Goal: Task Accomplishment & Management: Manage account settings

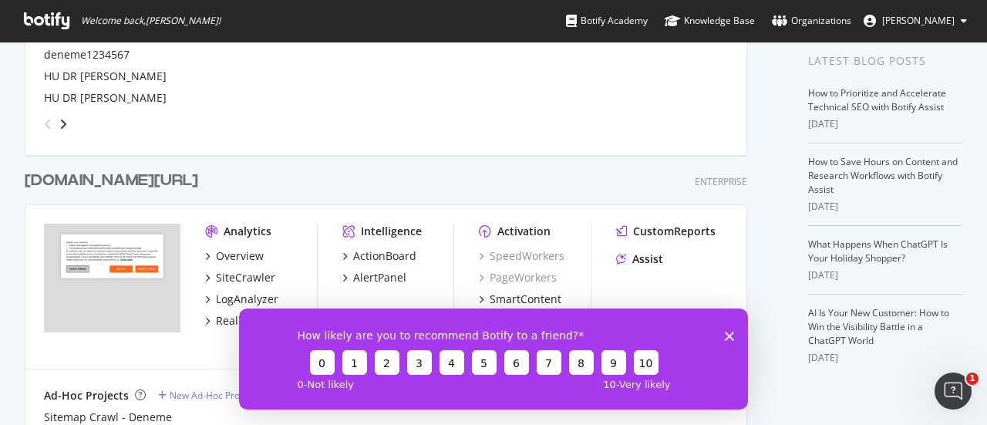
scroll to position [386, 0]
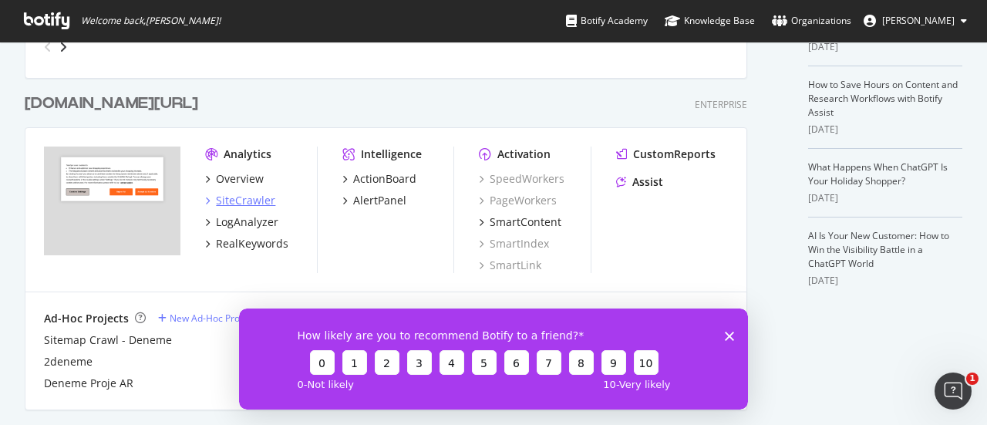
click at [251, 204] on div "SiteCrawler" at bounding box center [245, 200] width 59 height 15
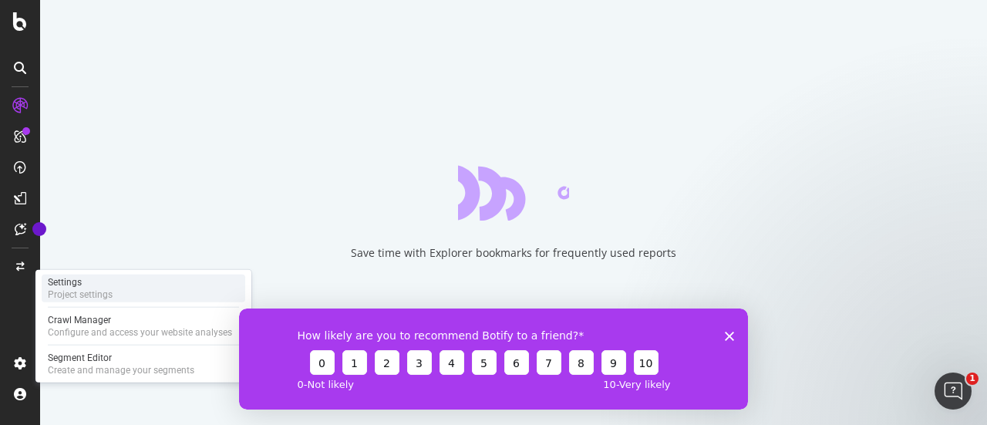
click at [78, 294] on div "Project settings" at bounding box center [80, 295] width 65 height 12
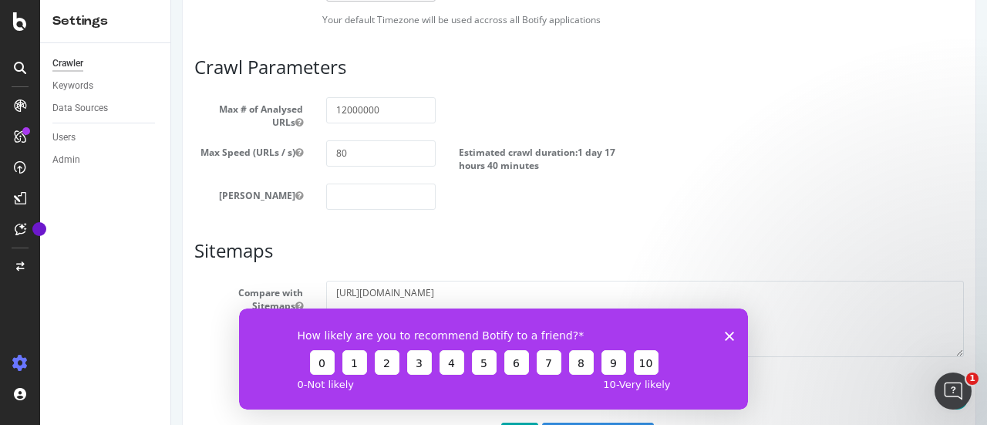
scroll to position [955, 0]
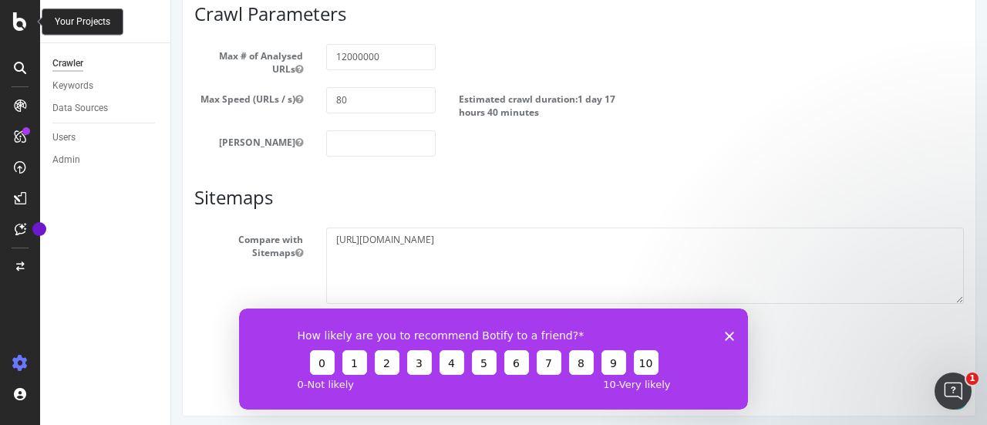
click at [20, 22] on icon at bounding box center [20, 21] width 14 height 19
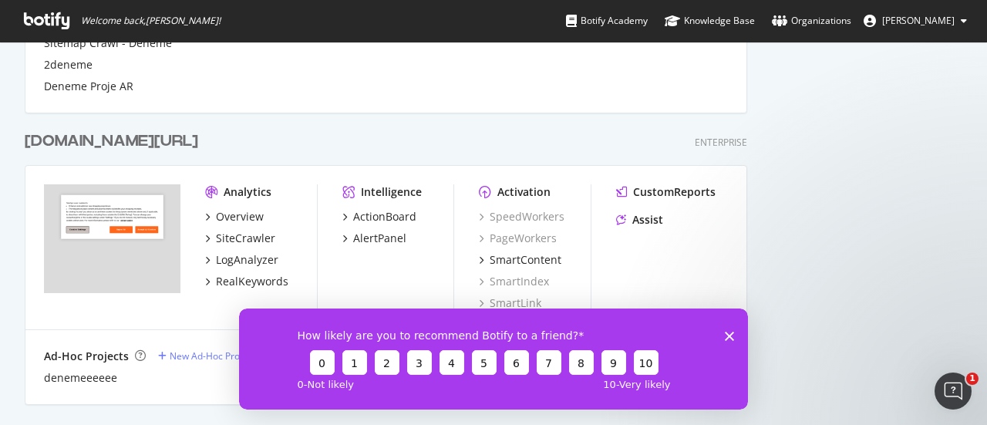
scroll to position [694, 0]
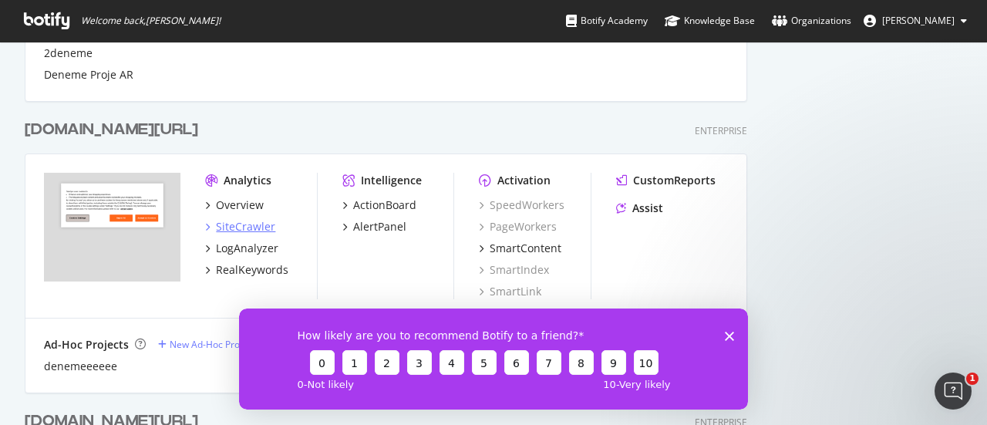
click at [258, 223] on div "SiteCrawler" at bounding box center [245, 226] width 59 height 15
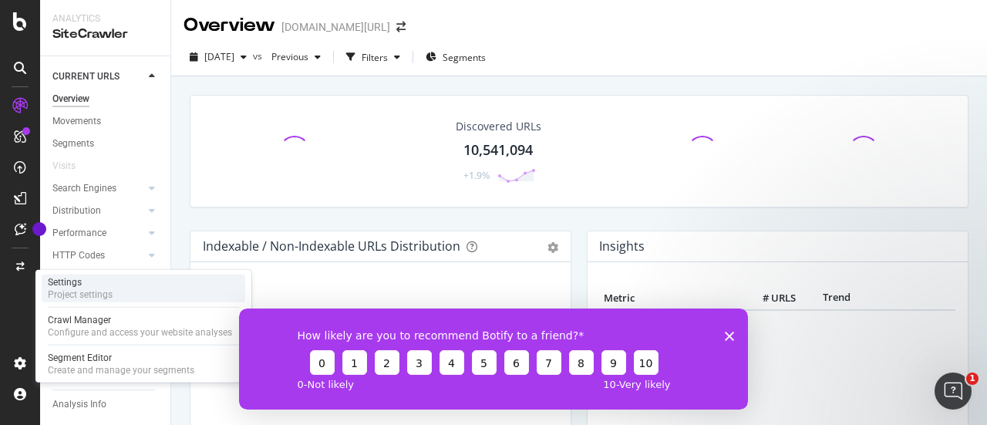
click at [93, 289] on div "Project settings" at bounding box center [80, 295] width 65 height 12
